Goal: Task Accomplishment & Management: Manage account settings

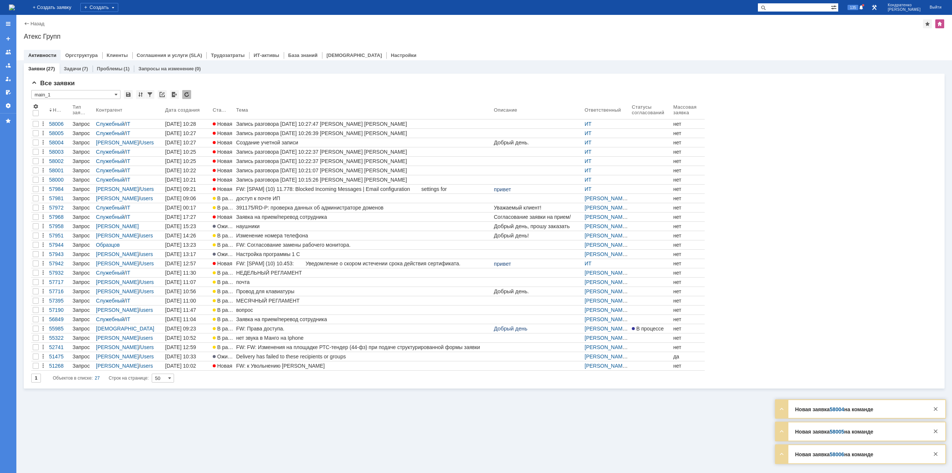
click at [283, 144] on div "Создание учетной записи" at bounding box center [363, 142] width 255 height 6
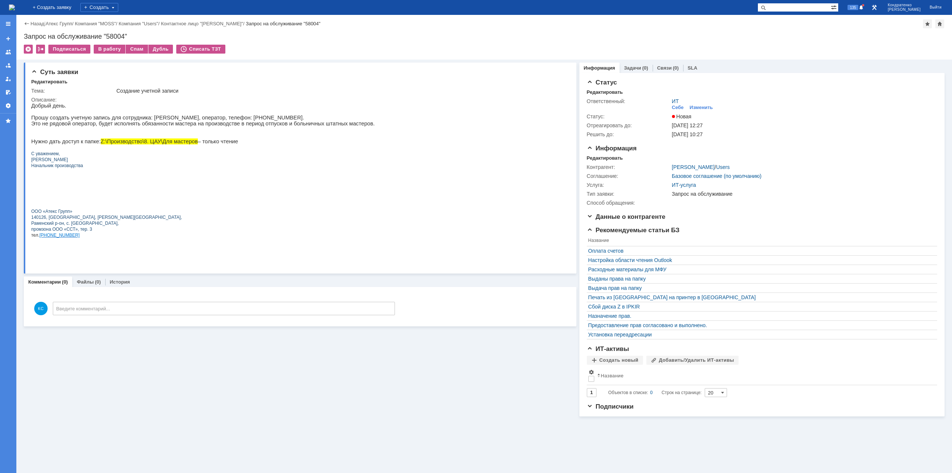
click at [15, 8] on img at bounding box center [12, 7] width 6 height 6
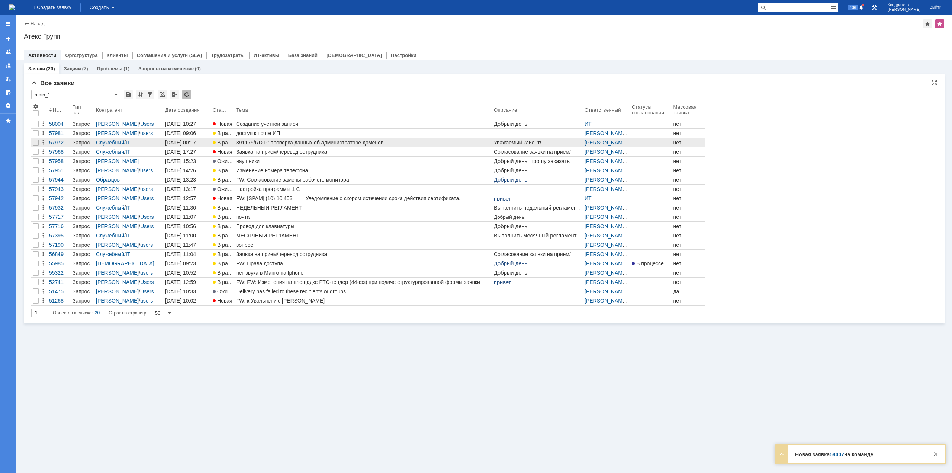
click at [293, 141] on div "391175/RD-P: проверка данных об администраторе доменов" at bounding box center [363, 142] width 255 height 6
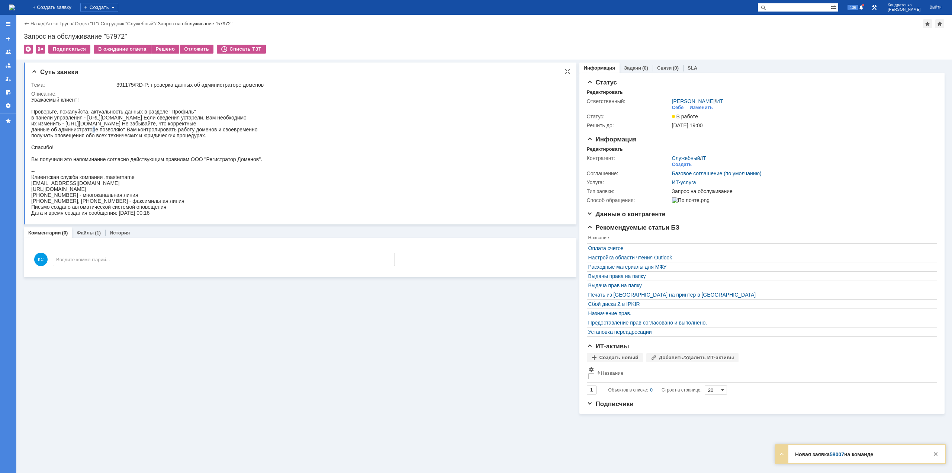
drag, startPoint x: 91, startPoint y: 127, endPoint x: 97, endPoint y: 127, distance: 5.6
click at [97, 127] on div "Уважаемый клиент! Проверьте, пожалуйста, актуальность данных в разделе "Профиль…" at bounding box center [146, 156] width 231 height 119
drag, startPoint x: 104, startPoint y: 109, endPoint x: 141, endPoint y: 113, distance: 37.0
click at [141, 113] on div "Уважаемый клиент! Проверьте, пожалуйста, актуальность данных в разделе "Профиль…" at bounding box center [146, 156] width 231 height 119
click at [15, 6] on img at bounding box center [12, 7] width 6 height 6
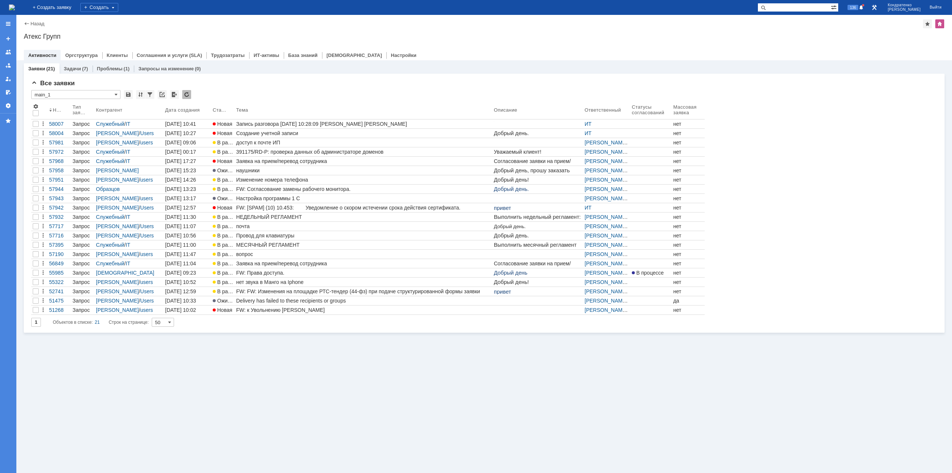
click at [500, 356] on div "Заявки (21) Задачи (7) Проблемы (1) Запросы на изменение (0) Все заявки * main_…" at bounding box center [484, 266] width 936 height 413
